Goal: Information Seeking & Learning: Find specific page/section

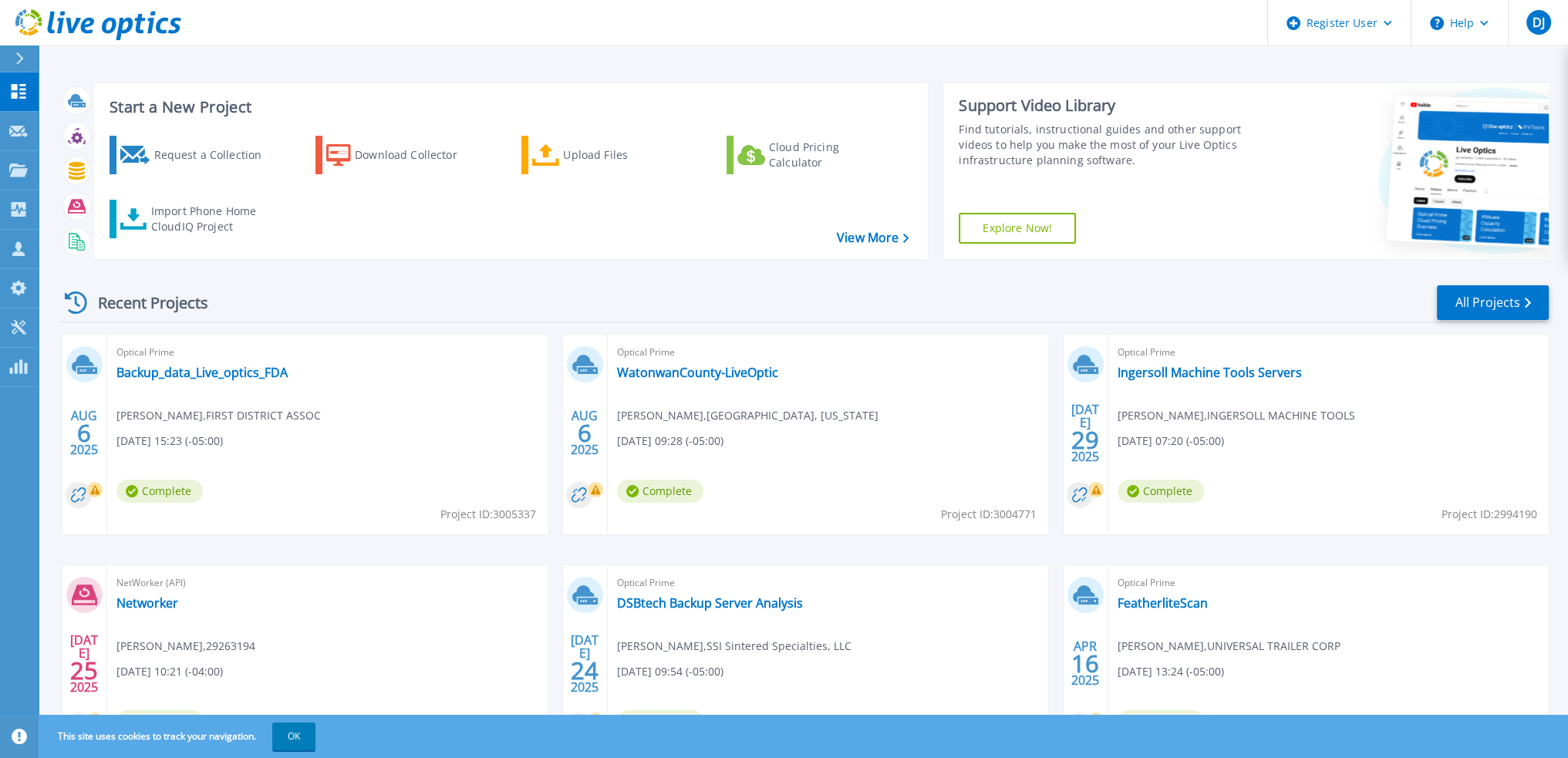
click at [28, 54] on div at bounding box center [25, 58] width 25 height 26
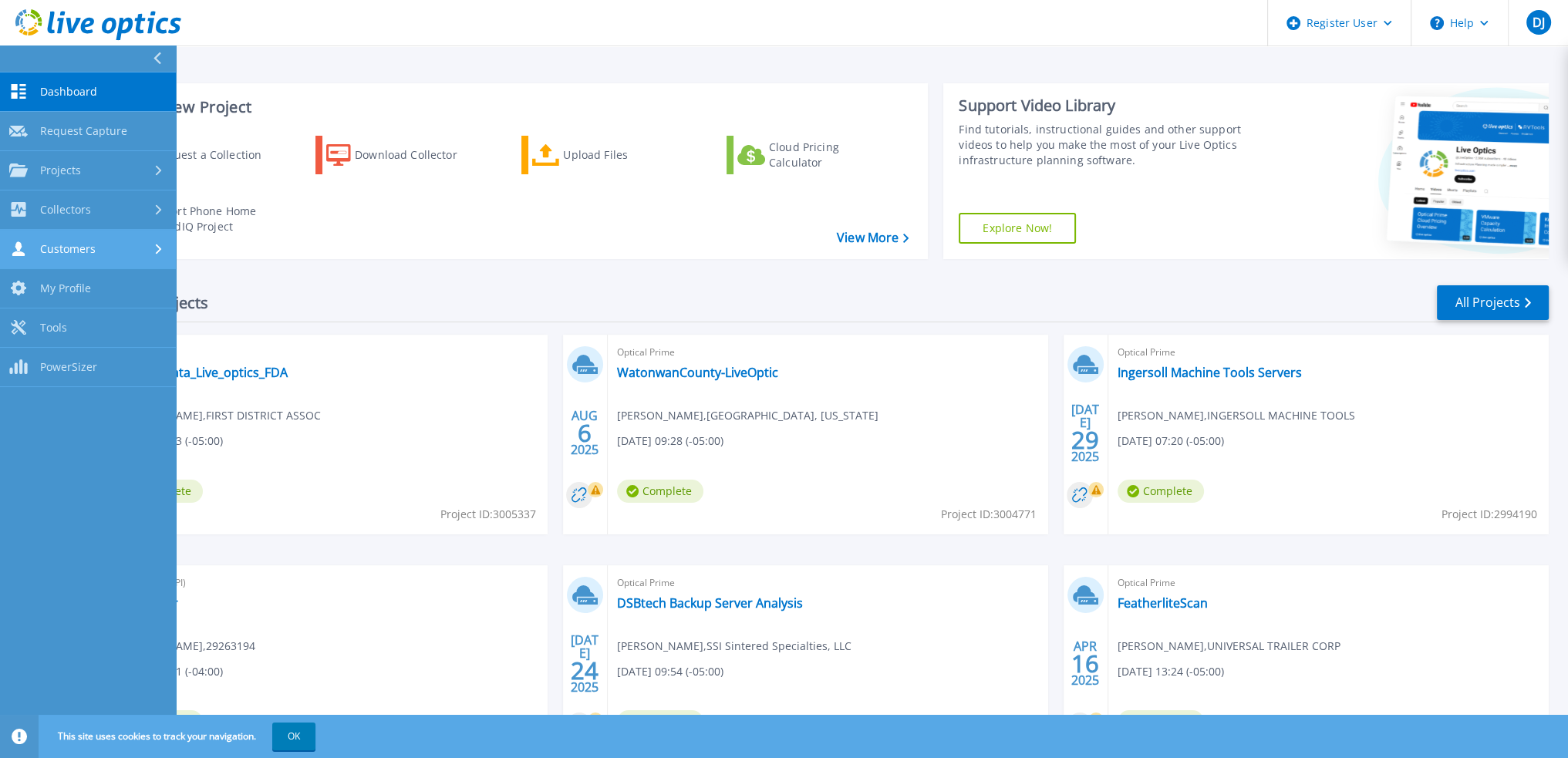
click at [90, 235] on link "Customers Customers" at bounding box center [88, 249] width 176 height 39
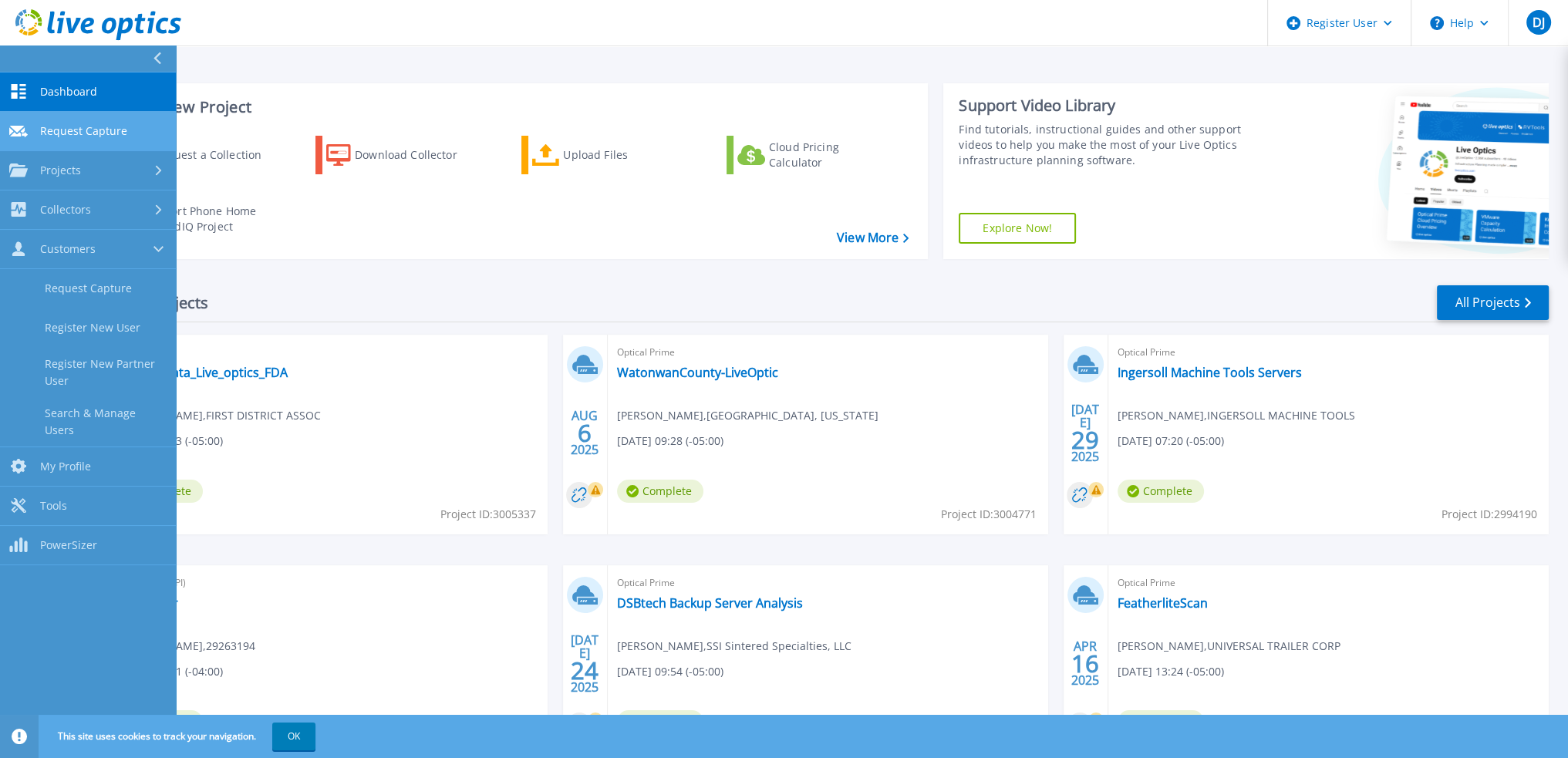
click at [91, 130] on span "Request Capture" at bounding box center [84, 131] width 87 height 14
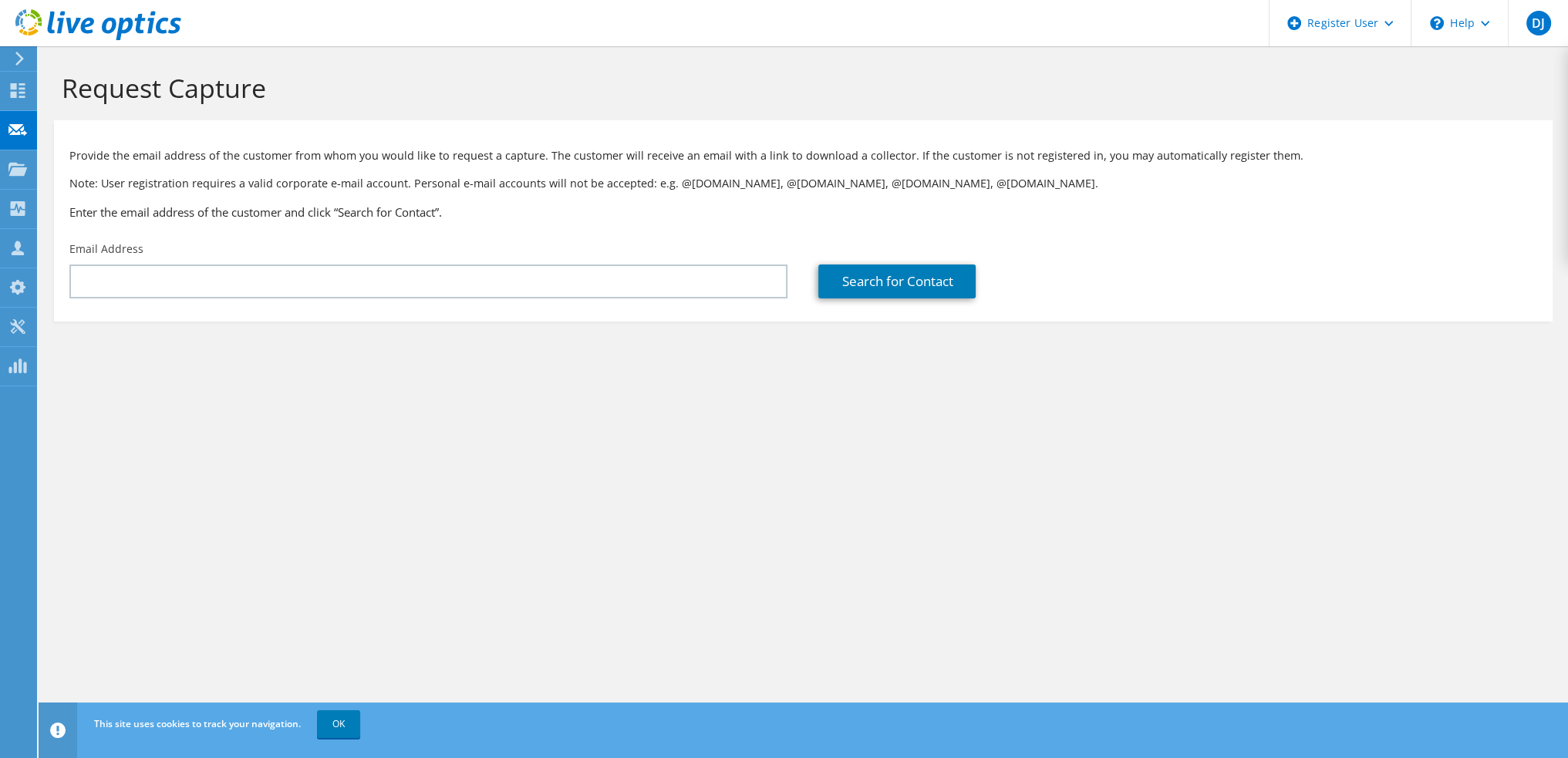
click at [11, 50] on div at bounding box center [91, 25] width 182 height 52
click at [18, 58] on icon at bounding box center [19, 58] width 12 height 14
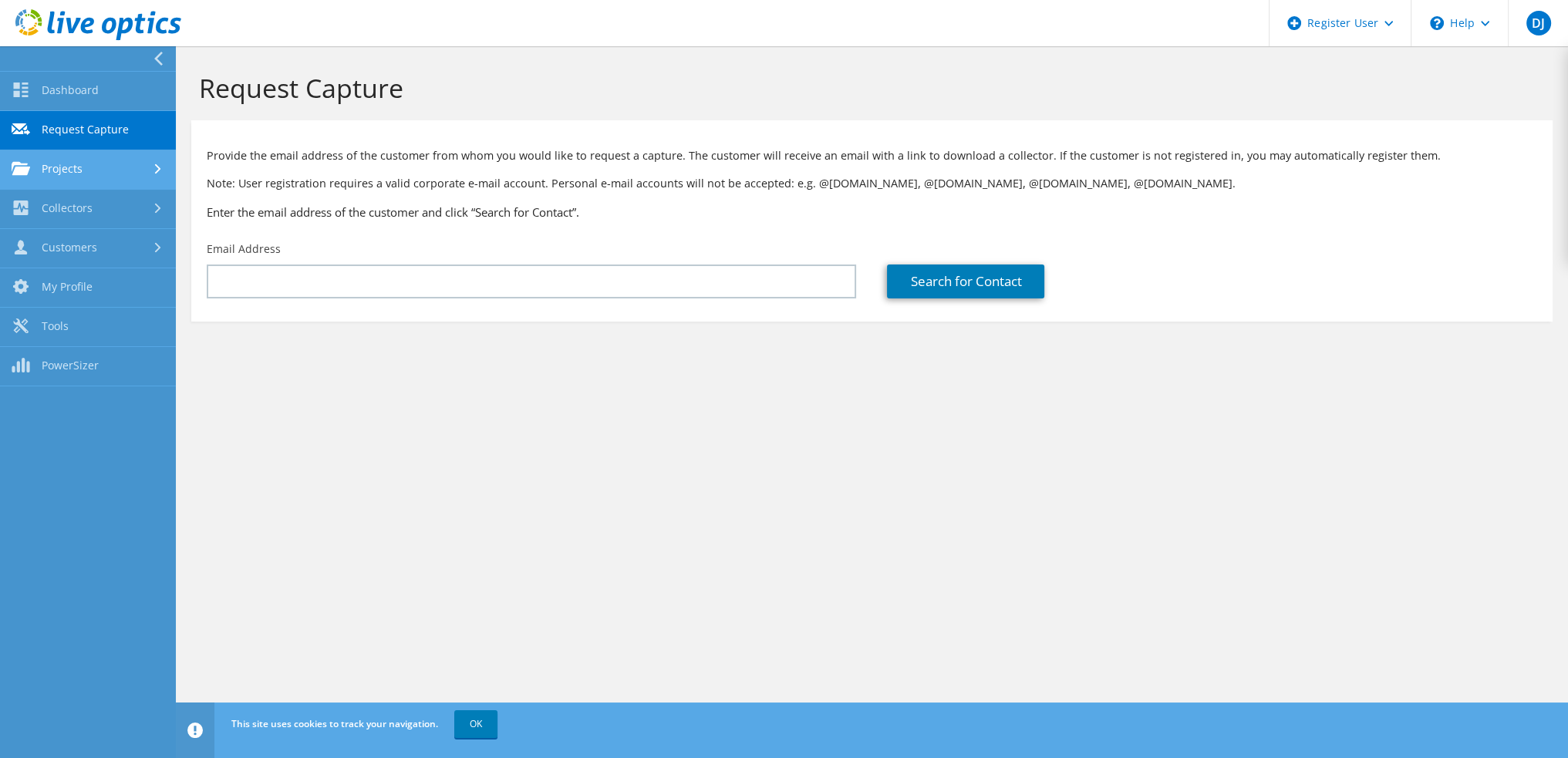
click at [115, 170] on link "Projects" at bounding box center [88, 170] width 176 height 39
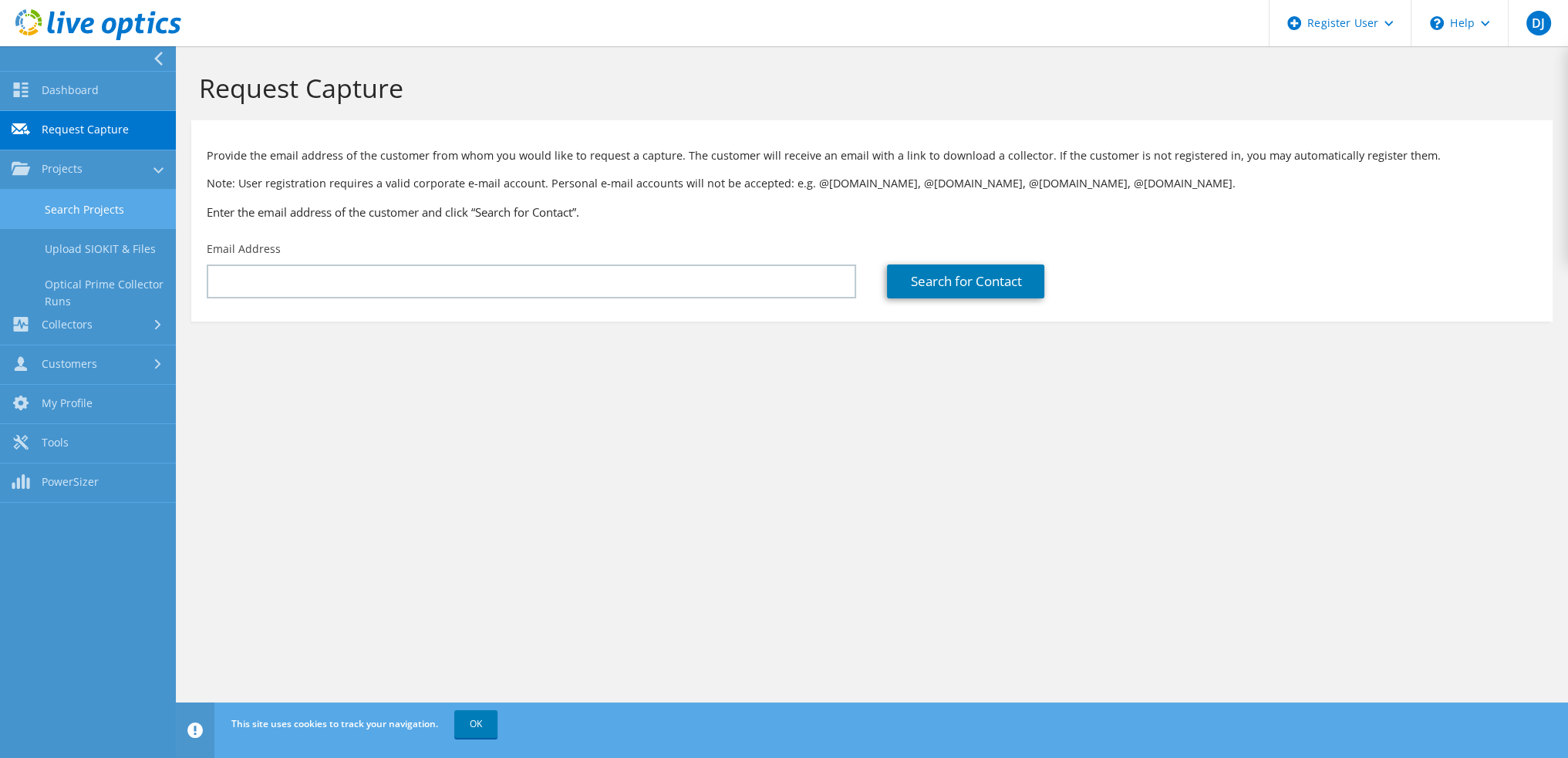
click at [121, 214] on link "Search Projects" at bounding box center [88, 209] width 176 height 39
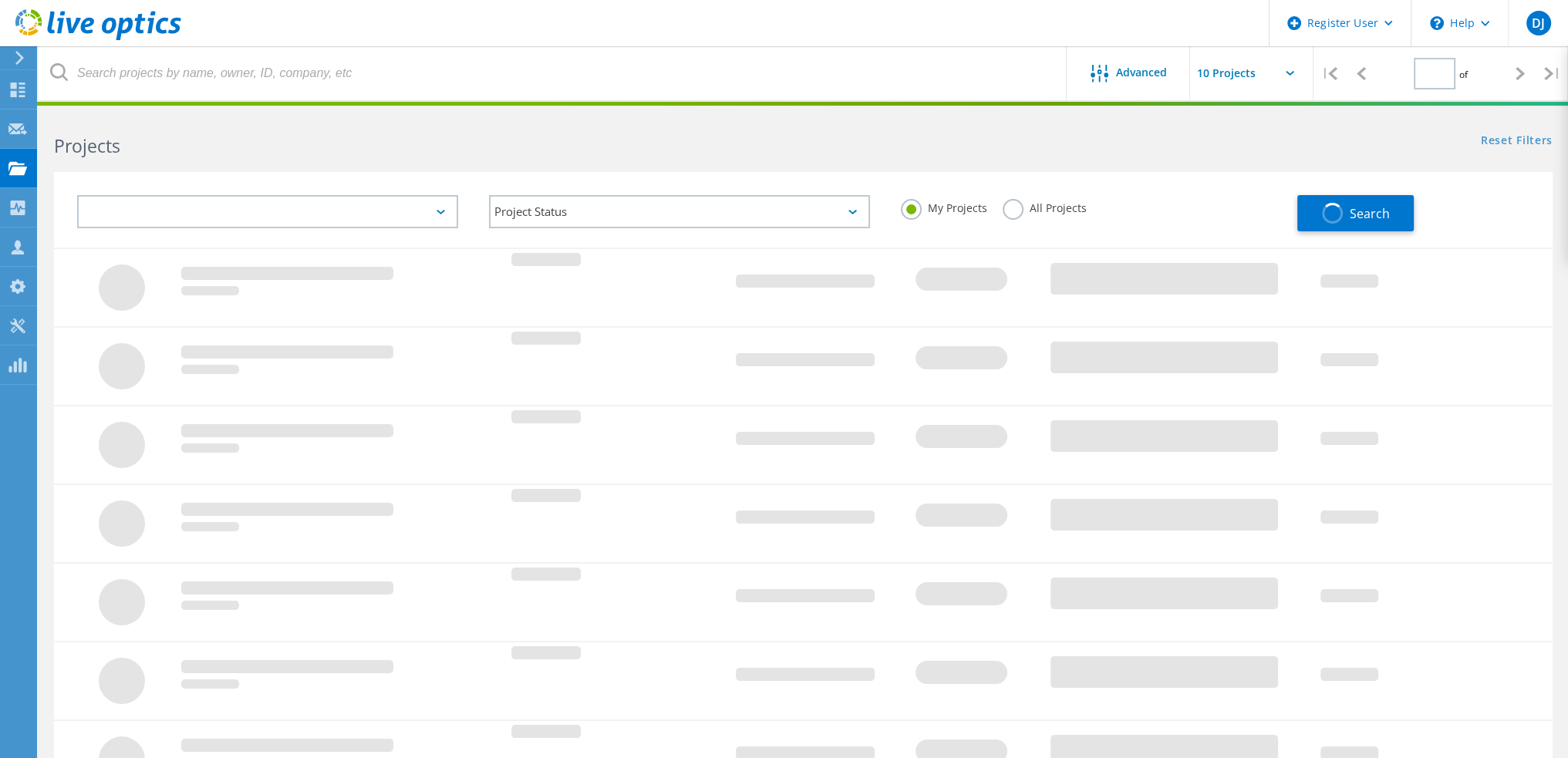
type input "1"
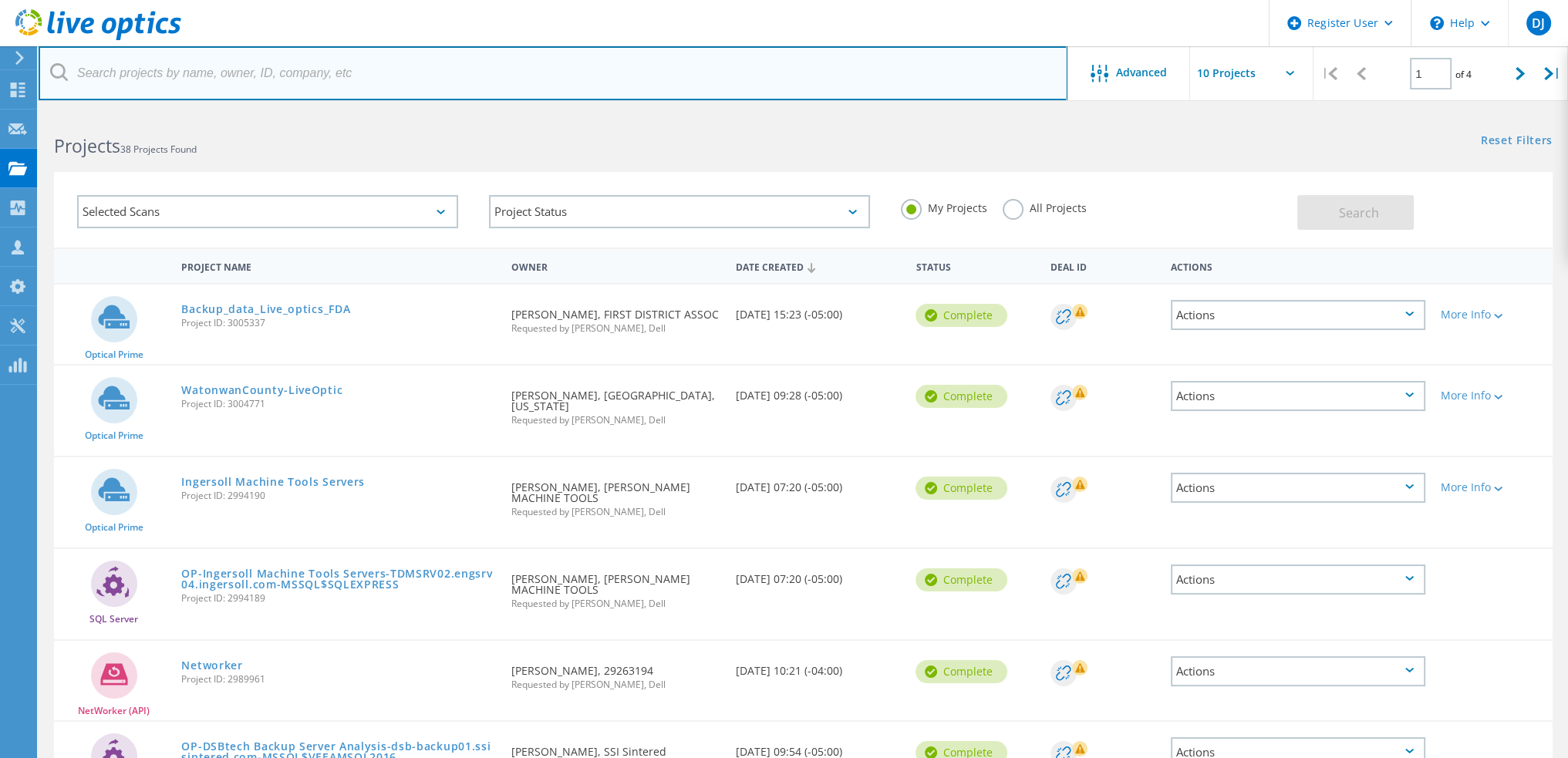
click at [211, 76] on input "text" at bounding box center [552, 73] width 1029 height 54
paste input "nick.trenary@jecc-ema.org"
drag, startPoint x: 156, startPoint y: 70, endPoint x: 66, endPoint y: 70, distance: 90.0
click at [66, 70] on div "nick.trenary@jecc-ema.org" at bounding box center [552, 73] width 1029 height 54
type input "jecc-ema.org"
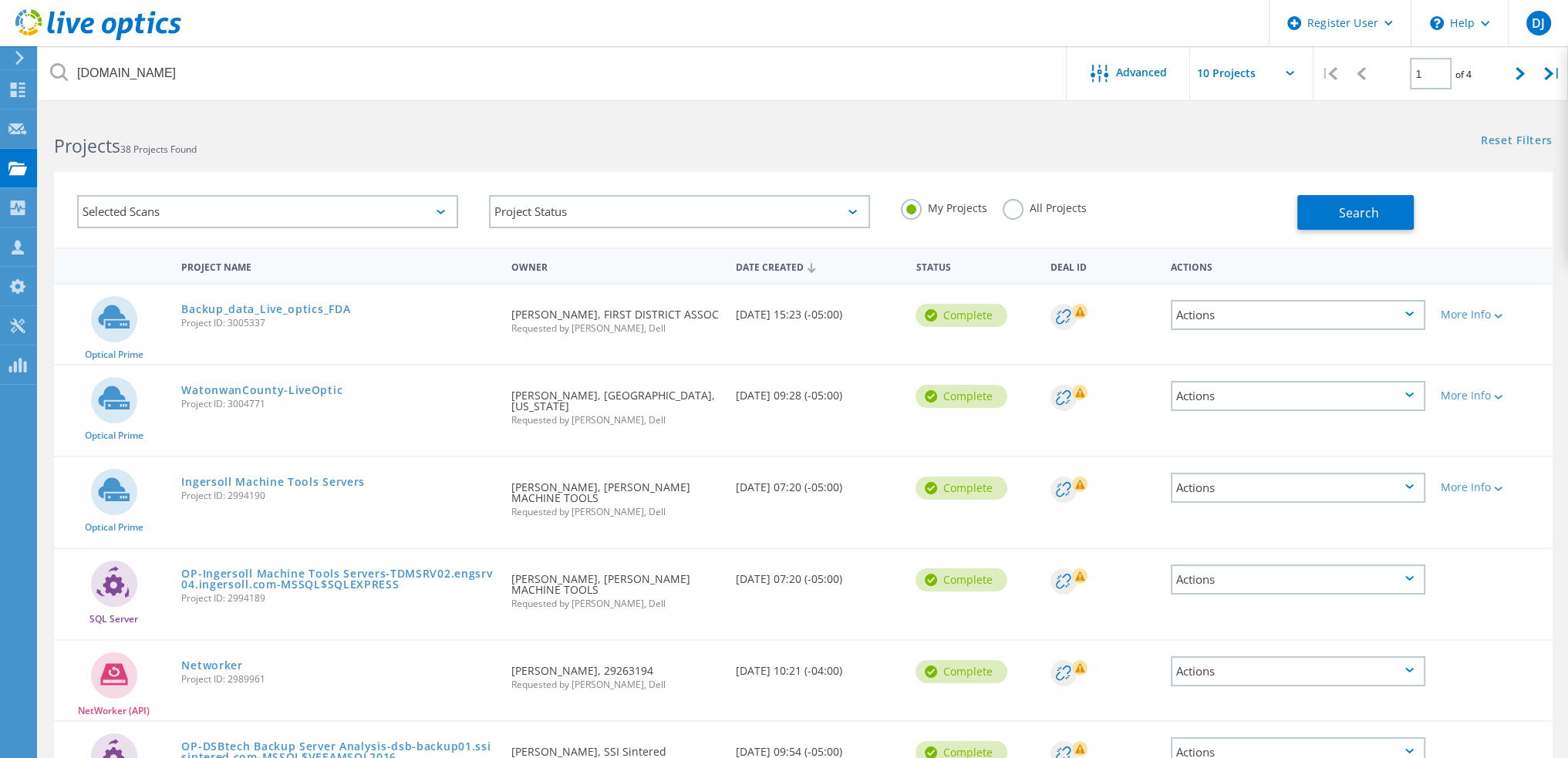
click at [1034, 213] on label "All Projects" at bounding box center [1045, 206] width 84 height 15
click at [0, 0] on input "All Projects" at bounding box center [0, 0] width 0 height 0
click at [1367, 204] on span "Search" at bounding box center [1359, 212] width 40 height 17
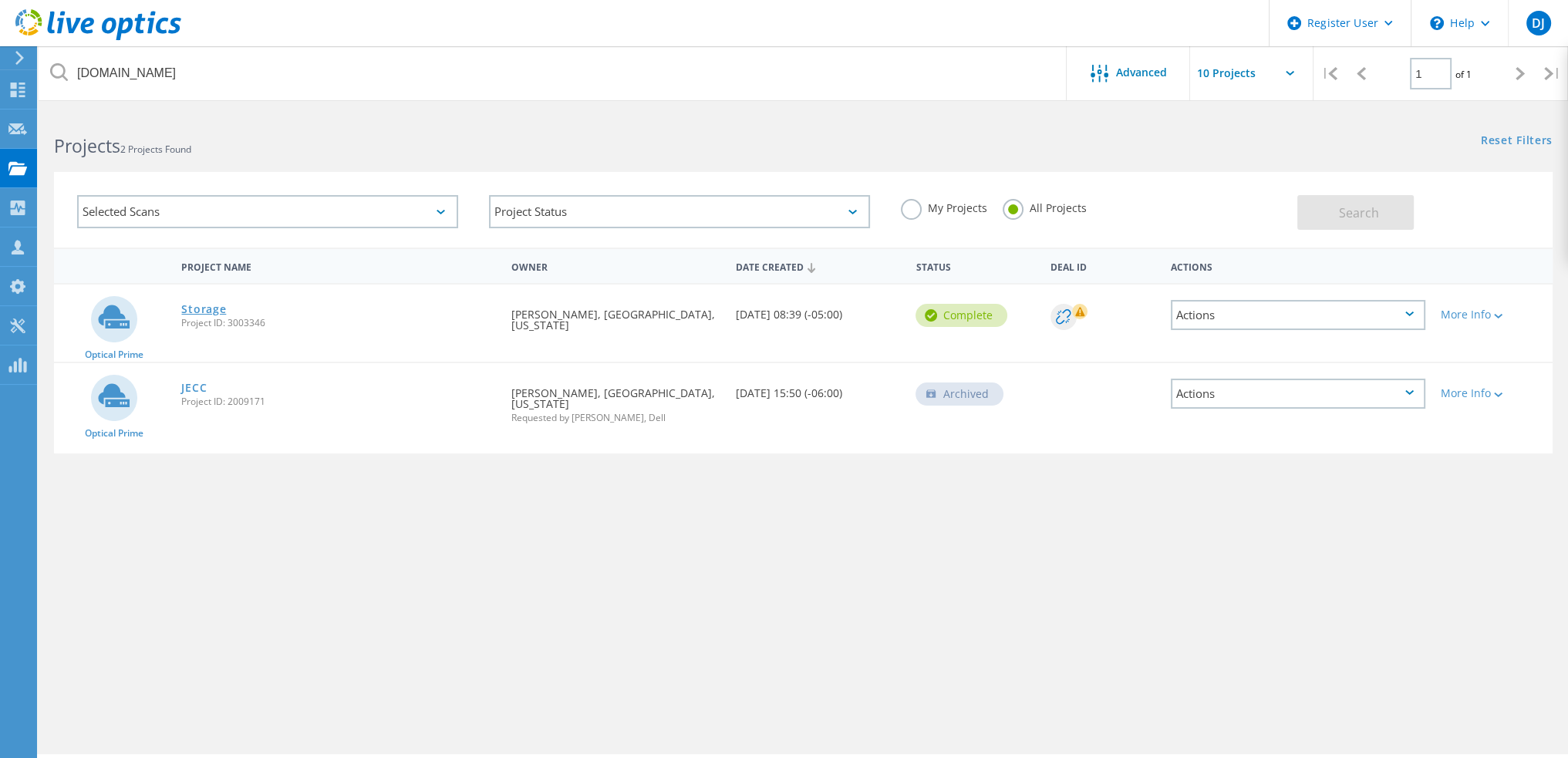
click at [200, 309] on link "Storage" at bounding box center [203, 310] width 44 height 11
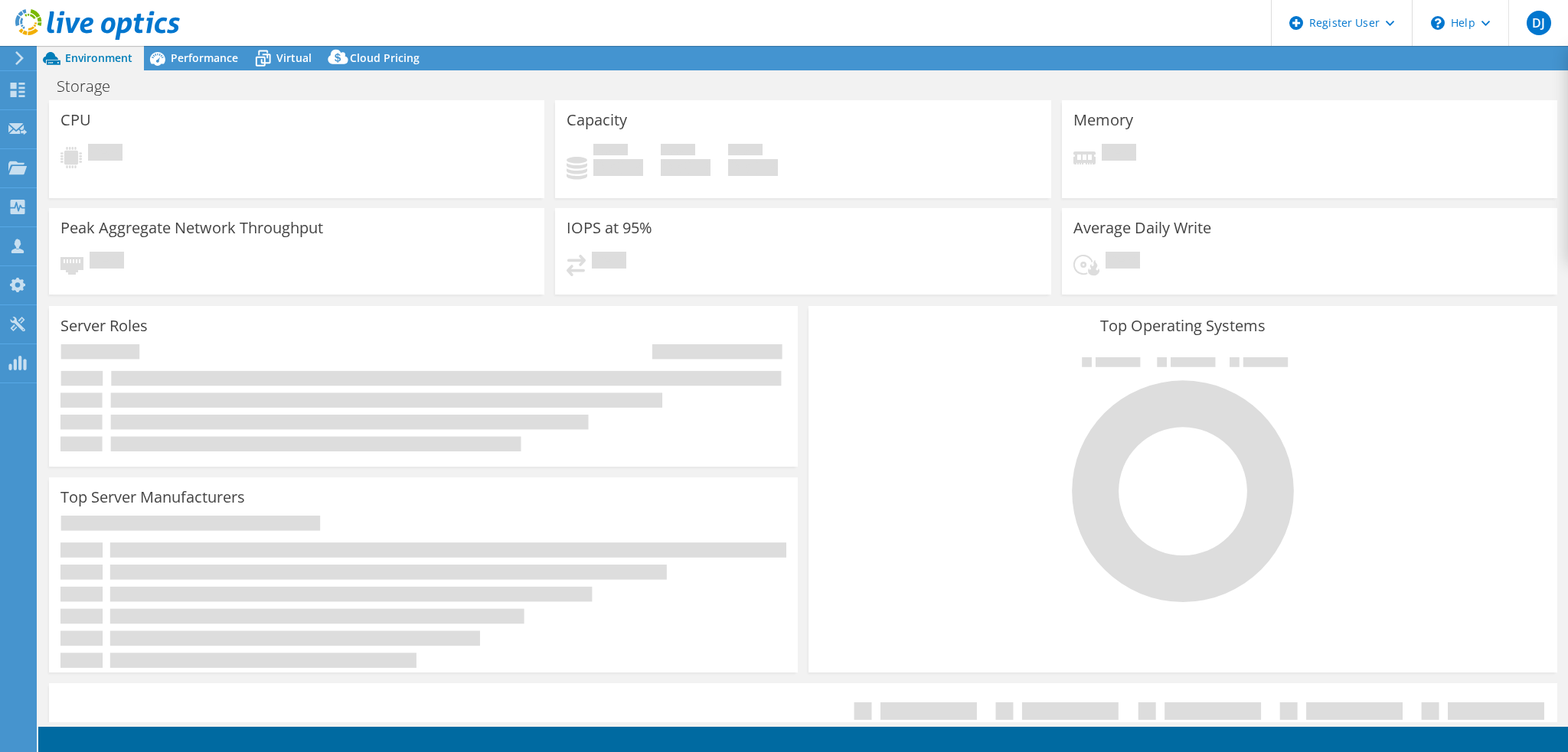
select select "USD"
